Goal: Information Seeking & Learning: Learn about a topic

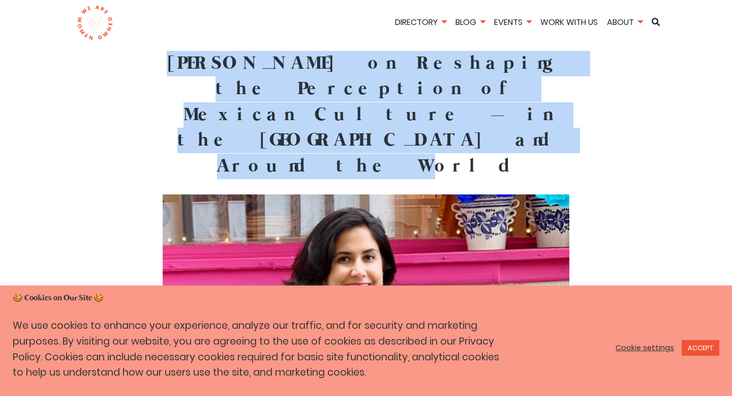
drag, startPoint x: 187, startPoint y: 65, endPoint x: 414, endPoint y: 114, distance: 232.4
click at [415, 114] on h1 "[PERSON_NAME] on Reshaping the Perception of Mexican Culture – in the [GEOGRAPH…" at bounding box center [366, 115] width 407 height 128
copy h1 "[PERSON_NAME] on Reshaping the Perception of Mexican Culture – in the [GEOGRAPH…"
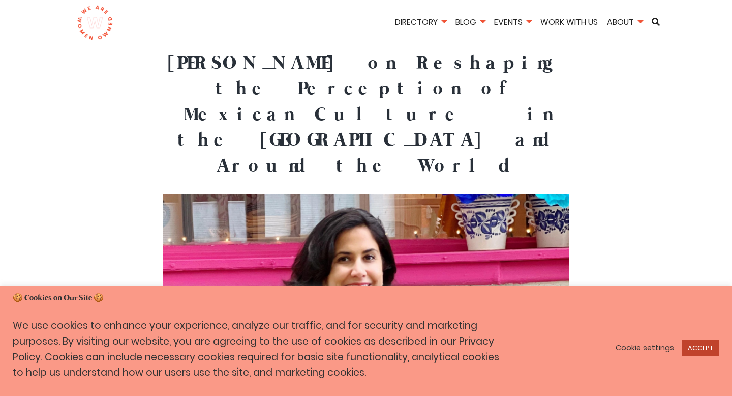
click at [693, 345] on link "ACCEPT" at bounding box center [701, 348] width 38 height 16
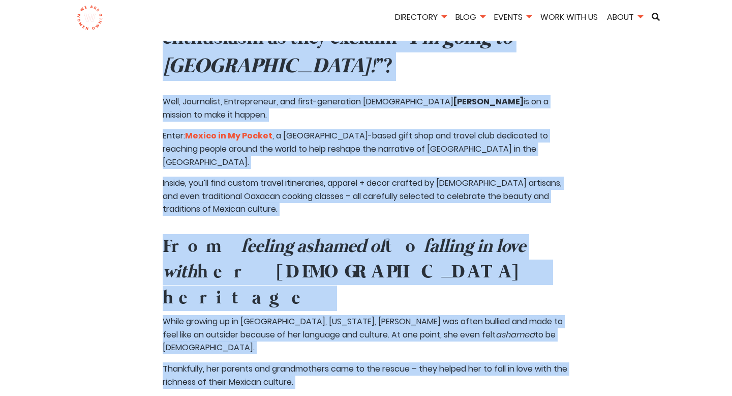
scroll to position [566, 0]
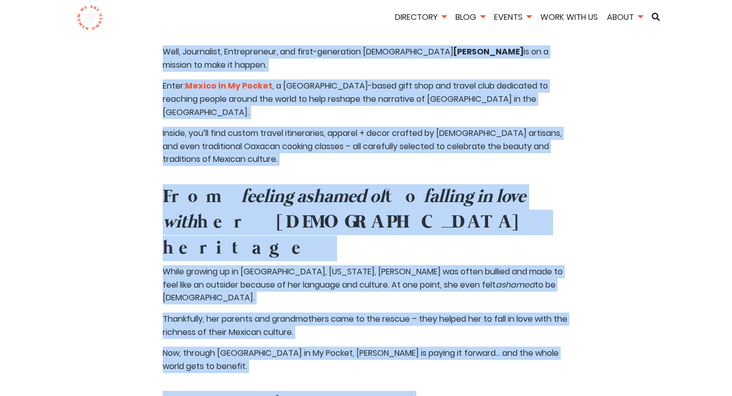
drag, startPoint x: 161, startPoint y: 116, endPoint x: 569, endPoint y: 266, distance: 435.1
copy section "Lore ip dolors amet, “ C’a elits do Eiusmo! ” temp inc utla etdolorema al enim …"
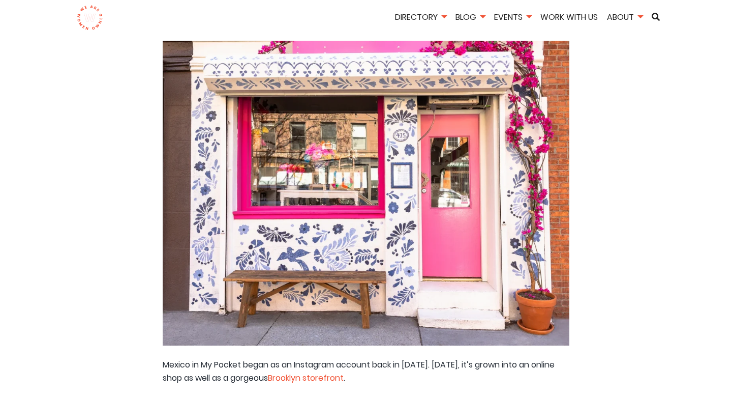
scroll to position [1088, 0]
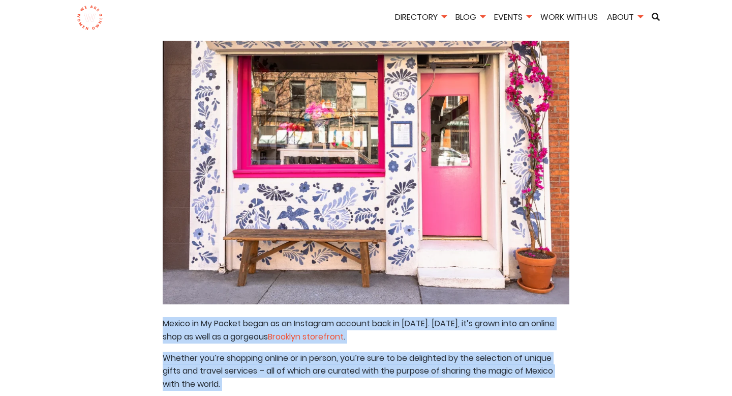
drag, startPoint x: 158, startPoint y: 128, endPoint x: 539, endPoint y: 321, distance: 427.2
copy section "Mexico in My Pocket began as an Instagram account back in [DATE]. [DATE], it’s …"
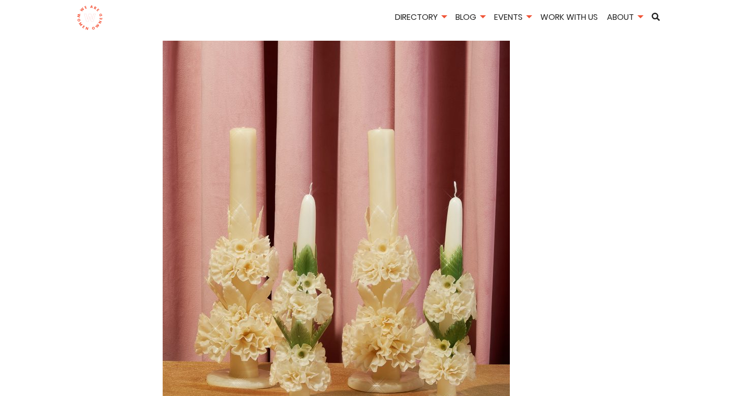
scroll to position [1755, 0]
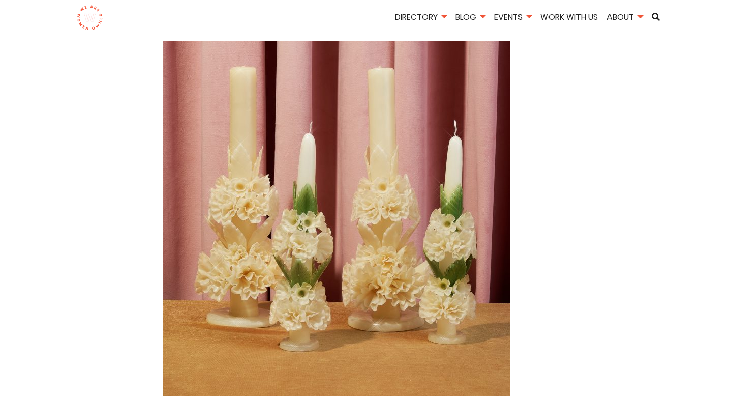
drag, startPoint x: 157, startPoint y: 214, endPoint x: 263, endPoint y: 288, distance: 129.6
click at [263, 288] on article "[PERSON_NAME] on Reshaping the Perception of Mexican Culture – in the [GEOGRAPH…" at bounding box center [366, 209] width 717 height 3827
copy section "Oaxacan Candles Celebrate your holidays with eye-catching candles handmade in […"
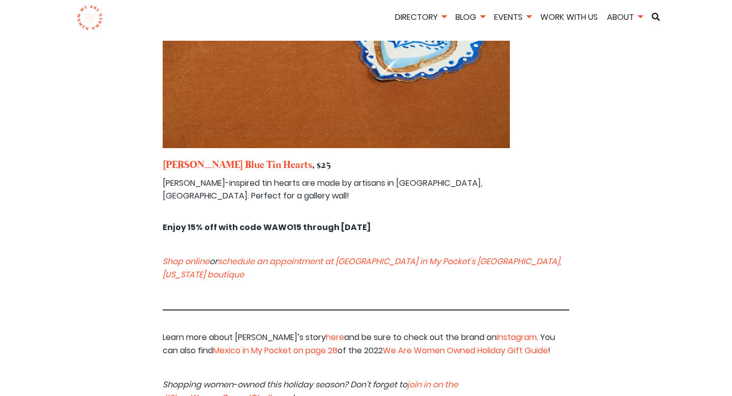
scroll to position [3316, 0]
